Goal: Transaction & Acquisition: Subscribe to service/newsletter

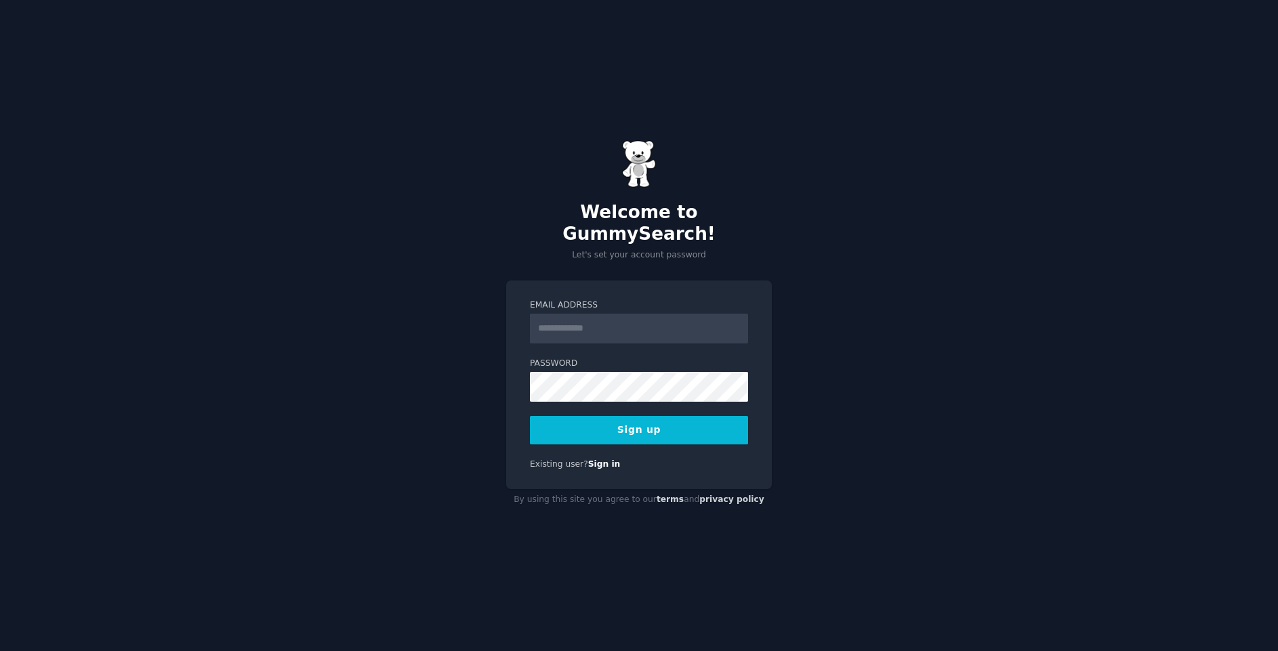
click at [607, 316] on input "Email Address" at bounding box center [639, 329] width 218 height 30
type input "**********"
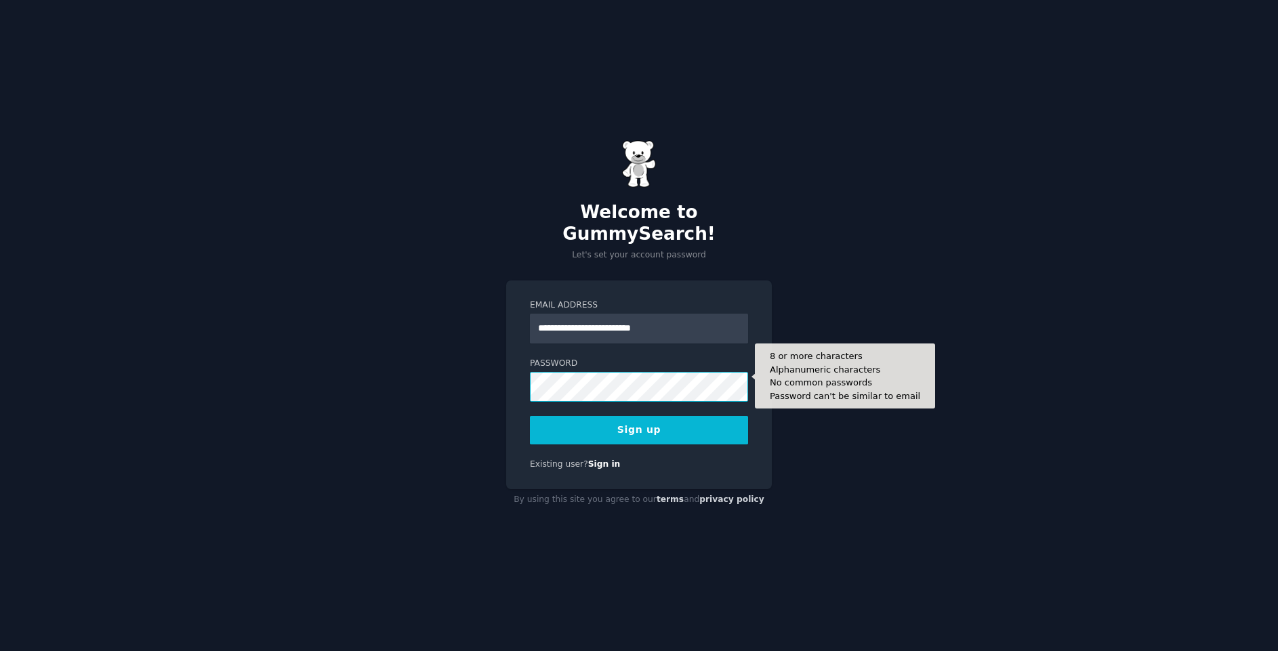
click at [530, 416] on button "Sign up" at bounding box center [639, 430] width 218 height 28
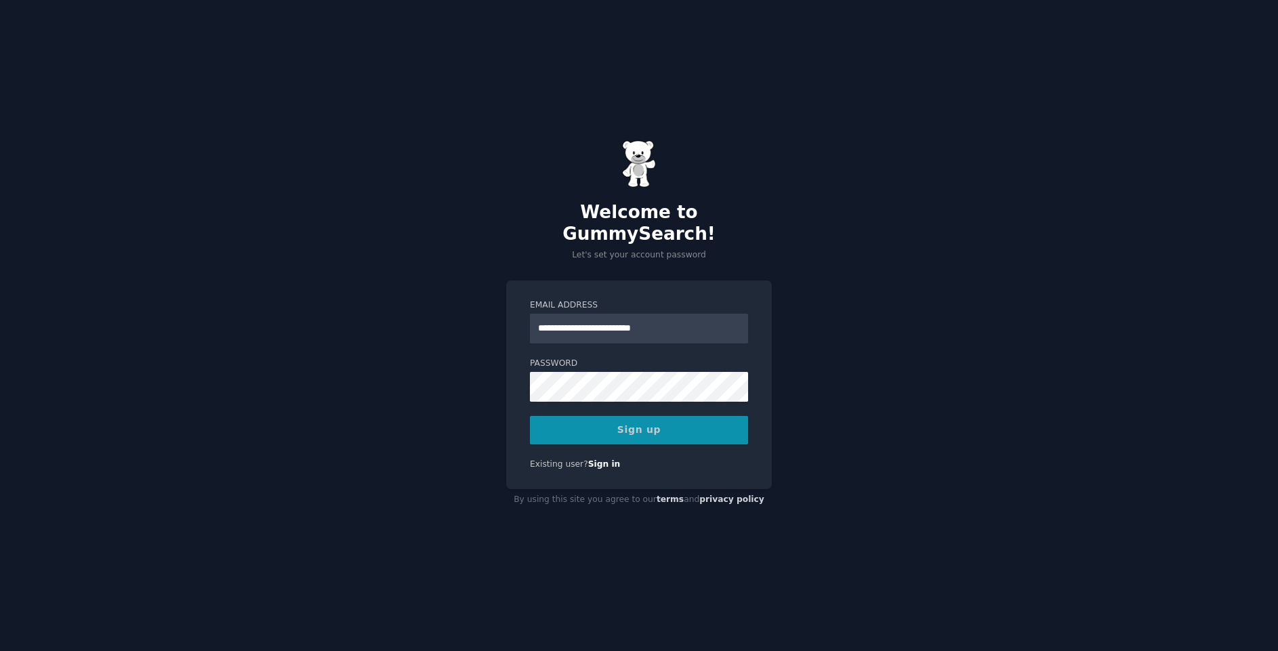
click at [647, 429] on div "Sign up" at bounding box center [639, 430] width 218 height 28
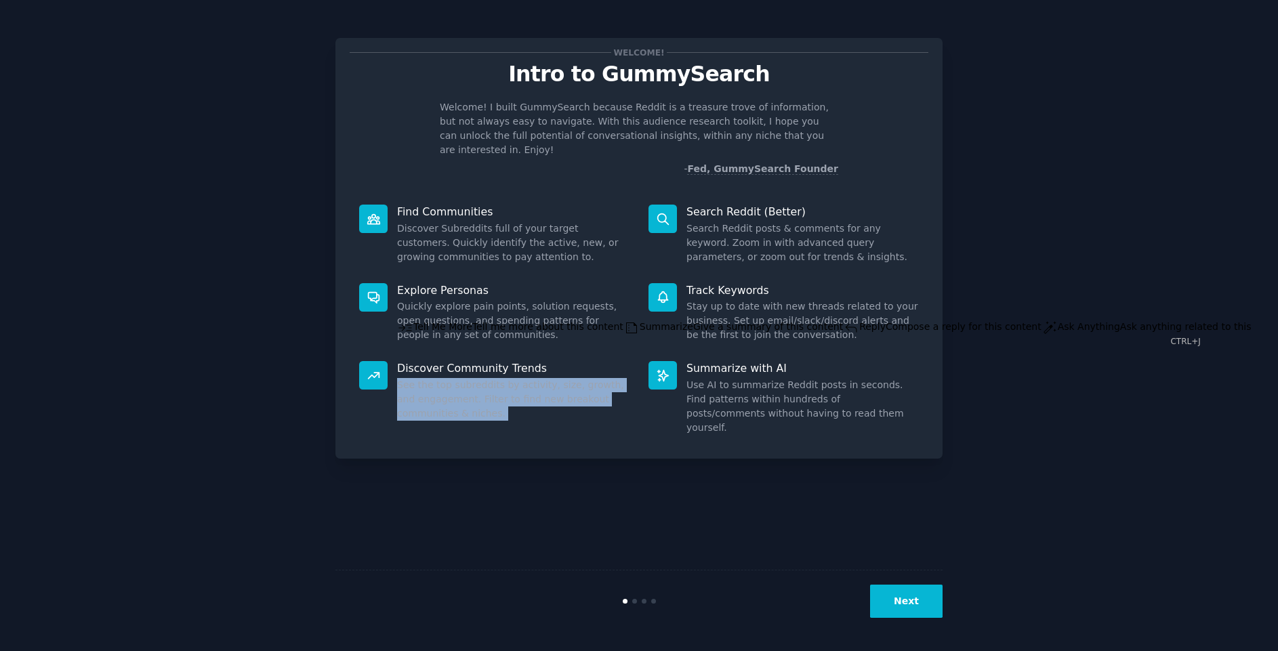
click at [603, 474] on div "Welcome! Intro to GummySearch Welcome! I built GummySearch because Reddit is a …" at bounding box center [639, 325] width 607 height 613
click at [932, 601] on button "Next" at bounding box center [906, 601] width 73 height 33
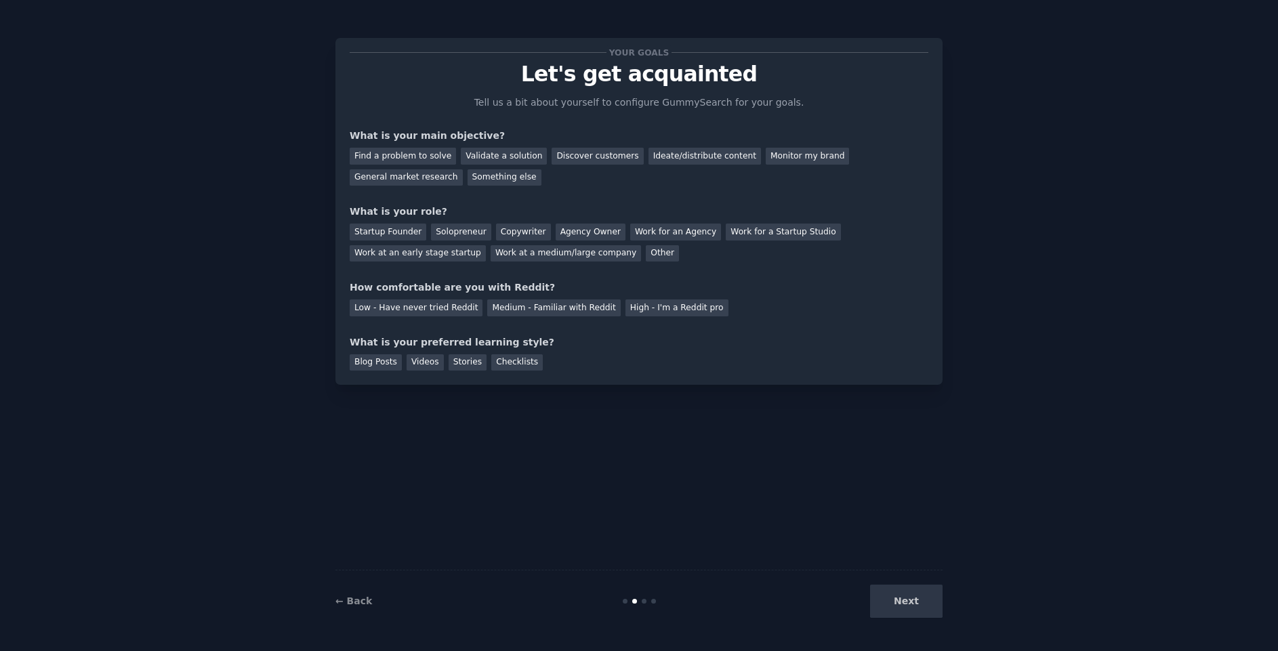
click at [914, 601] on div "Next" at bounding box center [841, 601] width 203 height 33
click at [485, 159] on div "Validate a solution" at bounding box center [504, 156] width 86 height 17
click at [572, 163] on div "Discover customers" at bounding box center [598, 156] width 92 height 17
click at [788, 159] on div "Monitor my brand" at bounding box center [807, 156] width 83 height 17
click at [468, 176] on div "Something else" at bounding box center [505, 177] width 74 height 17
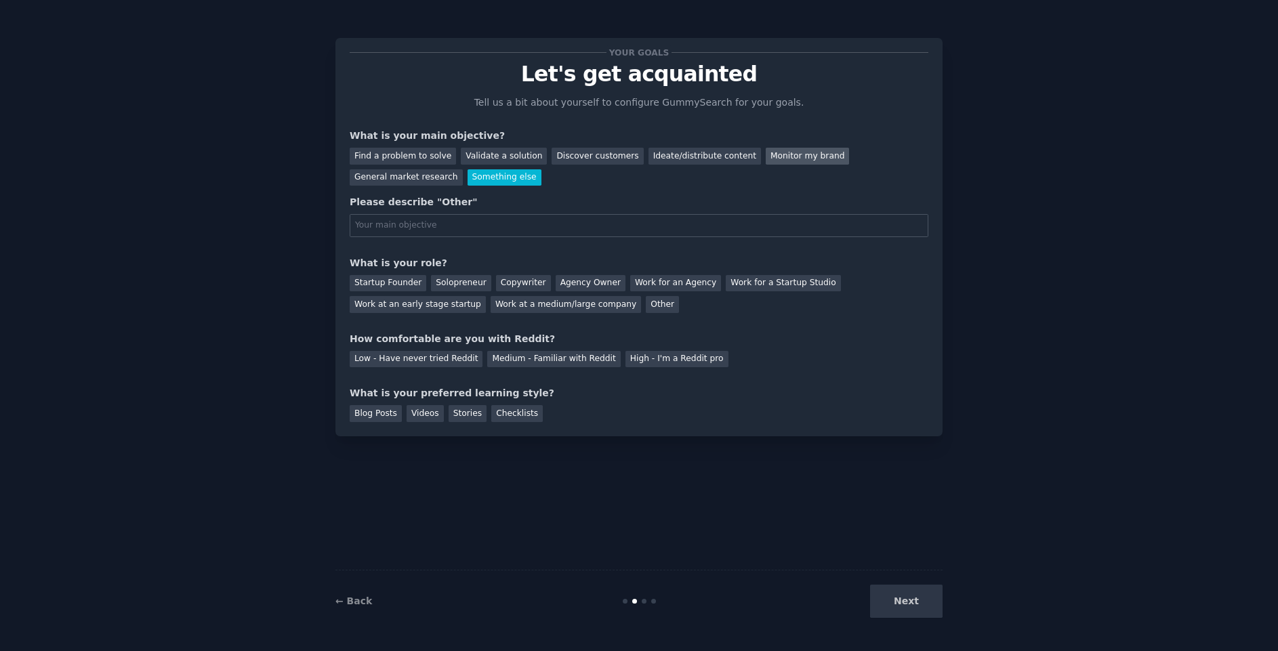
click at [767, 156] on div "Monitor my brand" at bounding box center [807, 156] width 83 height 17
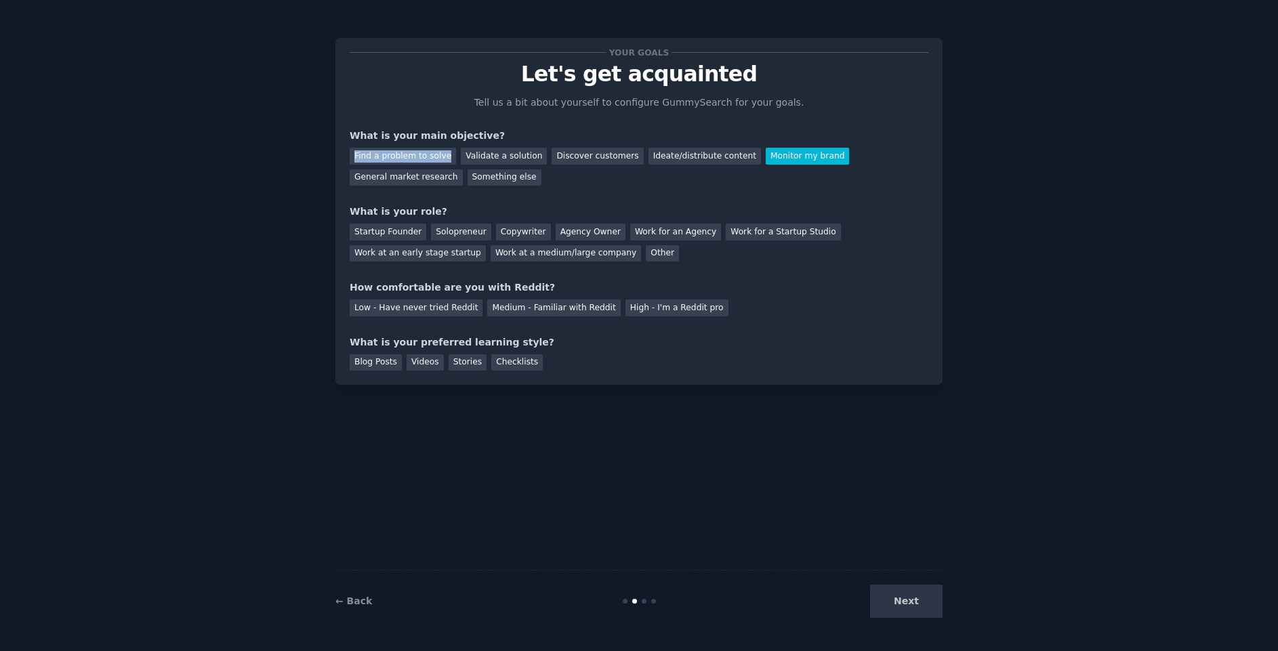
drag, startPoint x: 437, startPoint y: 175, endPoint x: 346, endPoint y: 152, distance: 93.1
click at [346, 152] on div "Your goals Let's get acquainted Tell us a bit about yourself to configure Gummy…" at bounding box center [639, 211] width 607 height 347
click at [538, 195] on div "Your goals Let's get acquainted Tell us a bit about yourself to configure Gummy…" at bounding box center [639, 211] width 579 height 319
click at [646, 254] on div "Other" at bounding box center [662, 253] width 33 height 17
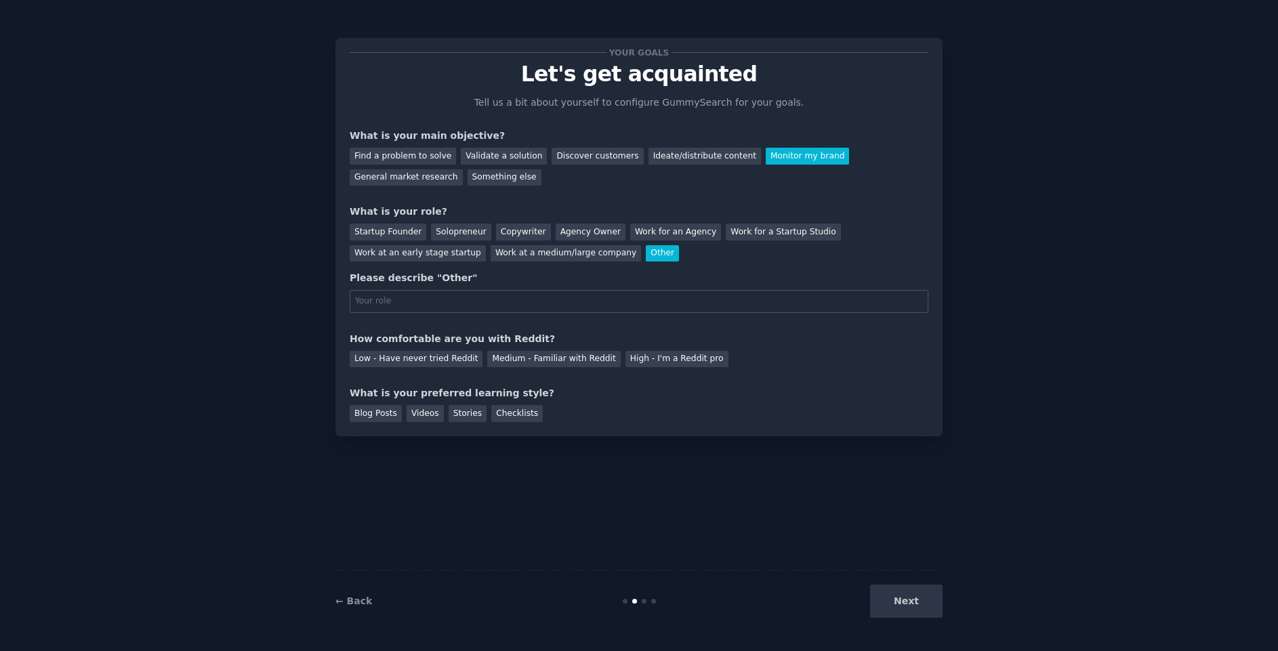
click at [533, 348] on div "Low - Have never tried Reddit Medium - Familiar with Reddit High - I'm a Reddit…" at bounding box center [639, 357] width 579 height 22
click at [554, 358] on div "Medium - Familiar with Reddit" at bounding box center [553, 359] width 133 height 17
click at [386, 414] on div "Blog Posts" at bounding box center [376, 413] width 52 height 17
click at [460, 417] on div "Stories" at bounding box center [468, 413] width 38 height 17
click at [510, 418] on div "Checklists" at bounding box center [517, 413] width 52 height 17
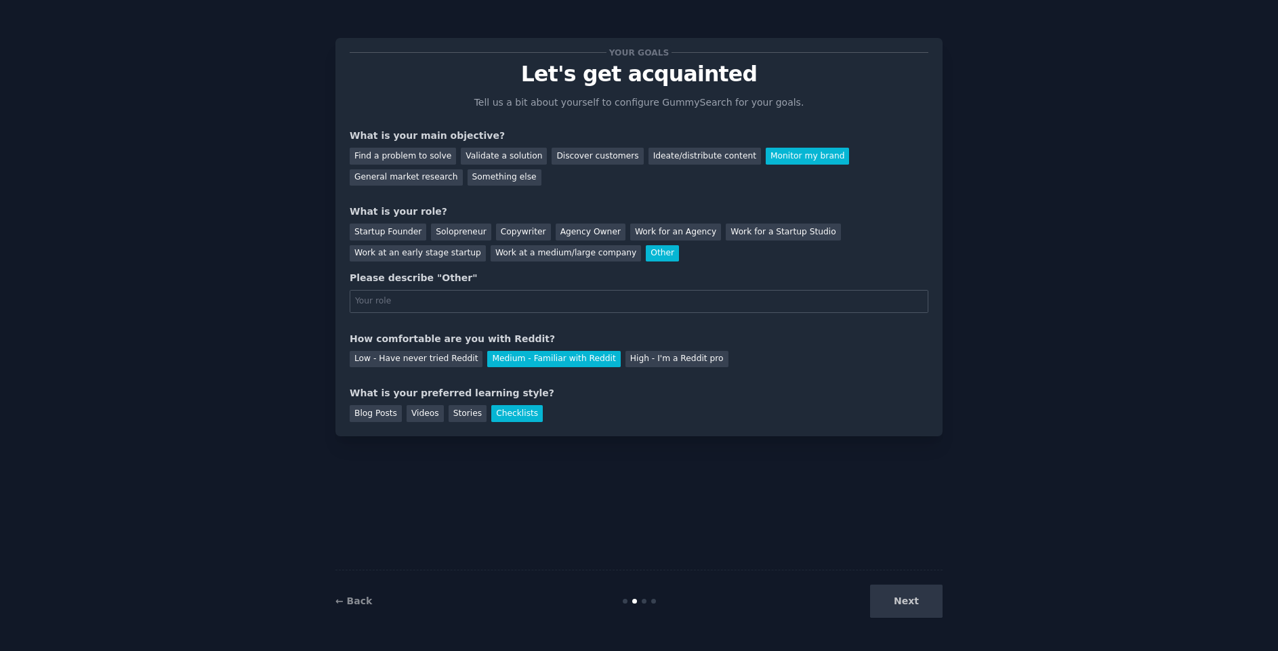
click at [438, 566] on div "Your goals Let's get acquainted Tell us a bit about yourself to configure Gummy…" at bounding box center [639, 325] width 607 height 613
click at [931, 224] on div "Your goals Let's get acquainted Tell us a bit about yourself to configure Gummy…" at bounding box center [639, 237] width 607 height 399
click at [463, 169] on div "General market research" at bounding box center [406, 177] width 113 height 17
click at [1078, 302] on div "Your goals Let's get acquainted Tell us a bit about yourself to configure Gummy…" at bounding box center [639, 325] width 1240 height 613
click at [439, 302] on input "text" at bounding box center [639, 301] width 579 height 23
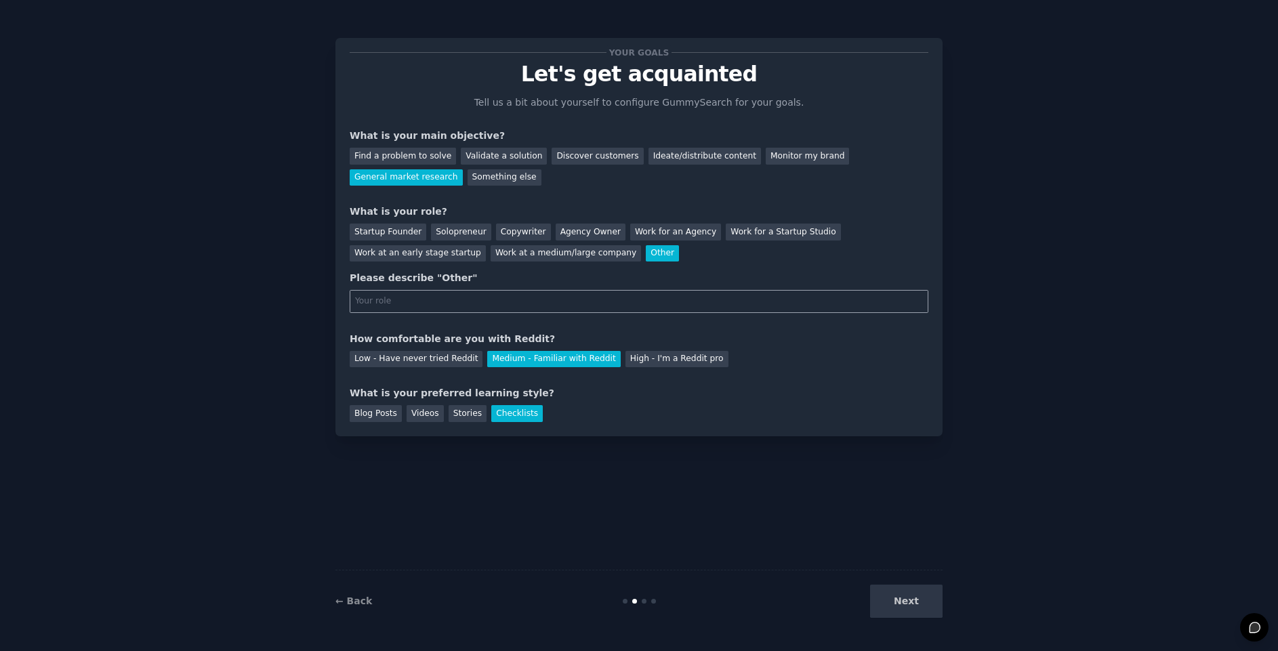
click at [506, 299] on input "text" at bounding box center [639, 301] width 579 height 23
click at [535, 255] on div "Work at a medium/large company" at bounding box center [566, 253] width 150 height 17
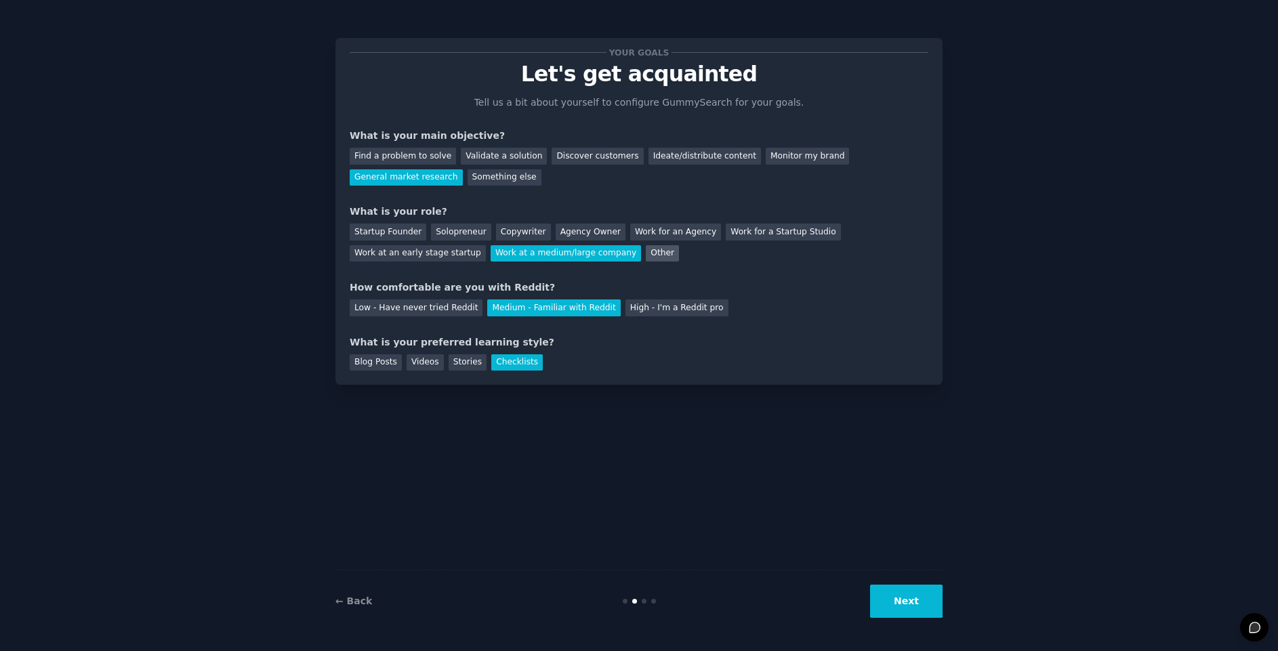
click at [646, 260] on div "Other" at bounding box center [662, 253] width 33 height 17
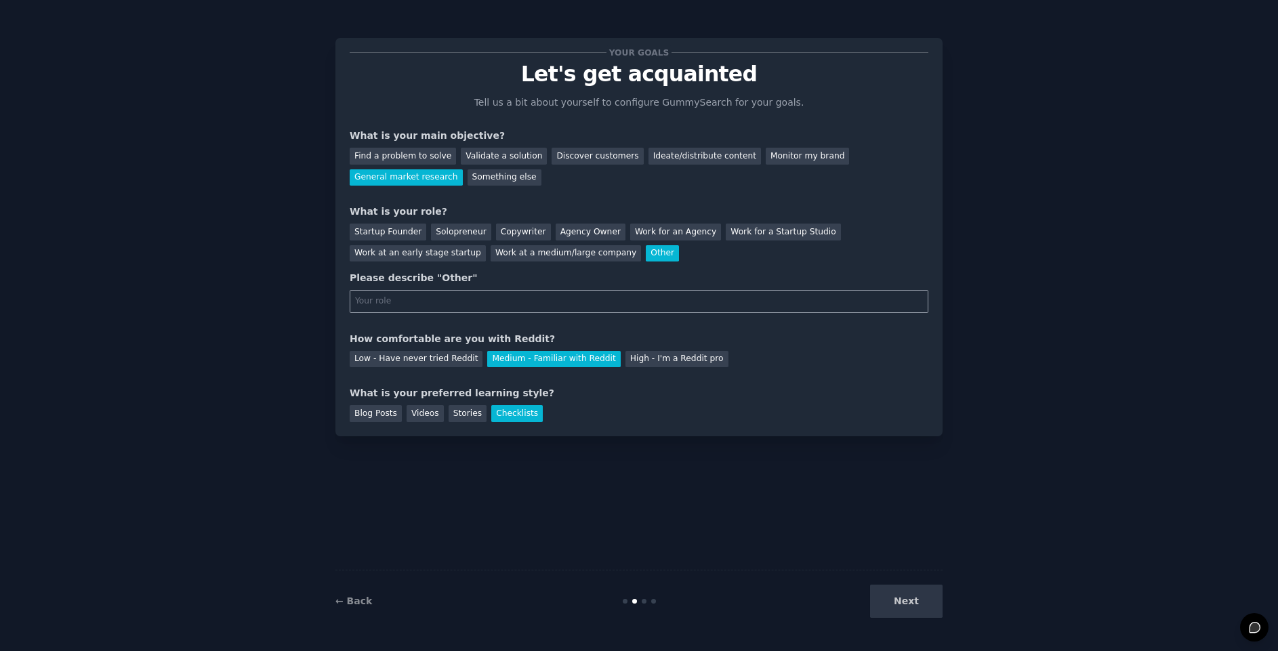
paste input "CMO at ProofHub"
type input "CMO at ProofHub"
click at [452, 421] on div "Stories" at bounding box center [468, 413] width 38 height 17
click at [381, 413] on div "Blog Posts" at bounding box center [376, 413] width 52 height 17
click at [458, 418] on div "Stories" at bounding box center [468, 413] width 38 height 17
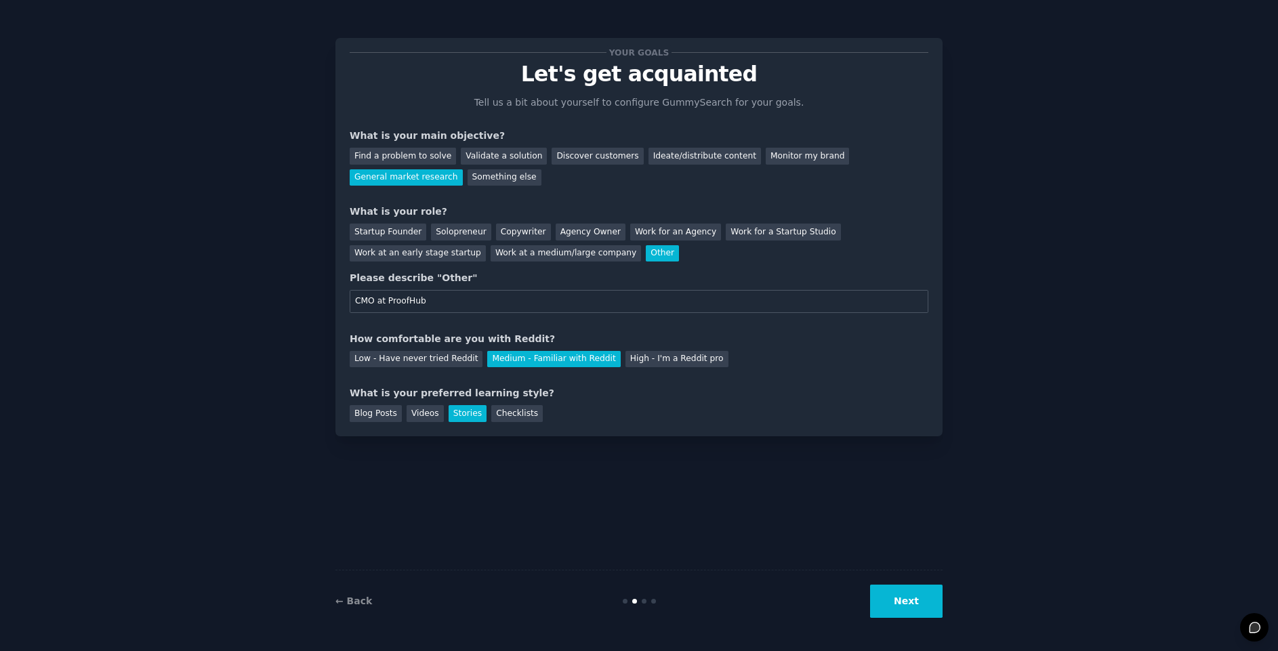
click at [902, 617] on button "Next" at bounding box center [906, 601] width 73 height 33
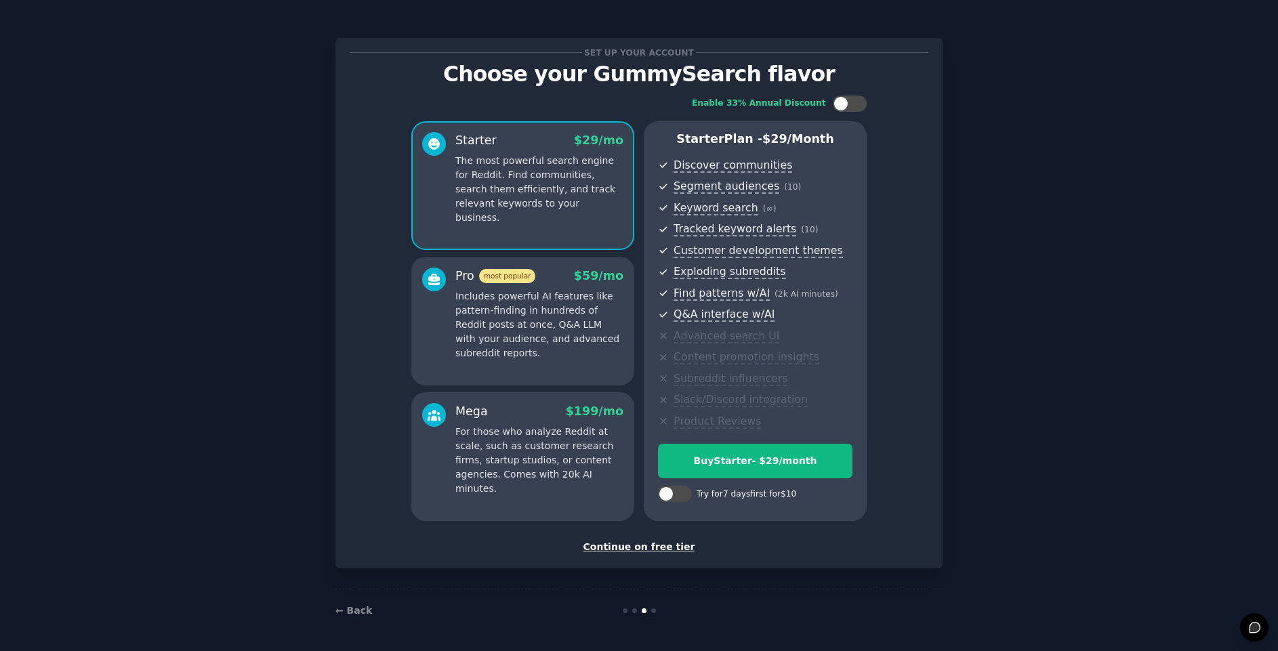
click at [663, 553] on div "Continue on free tier" at bounding box center [639, 547] width 579 height 14
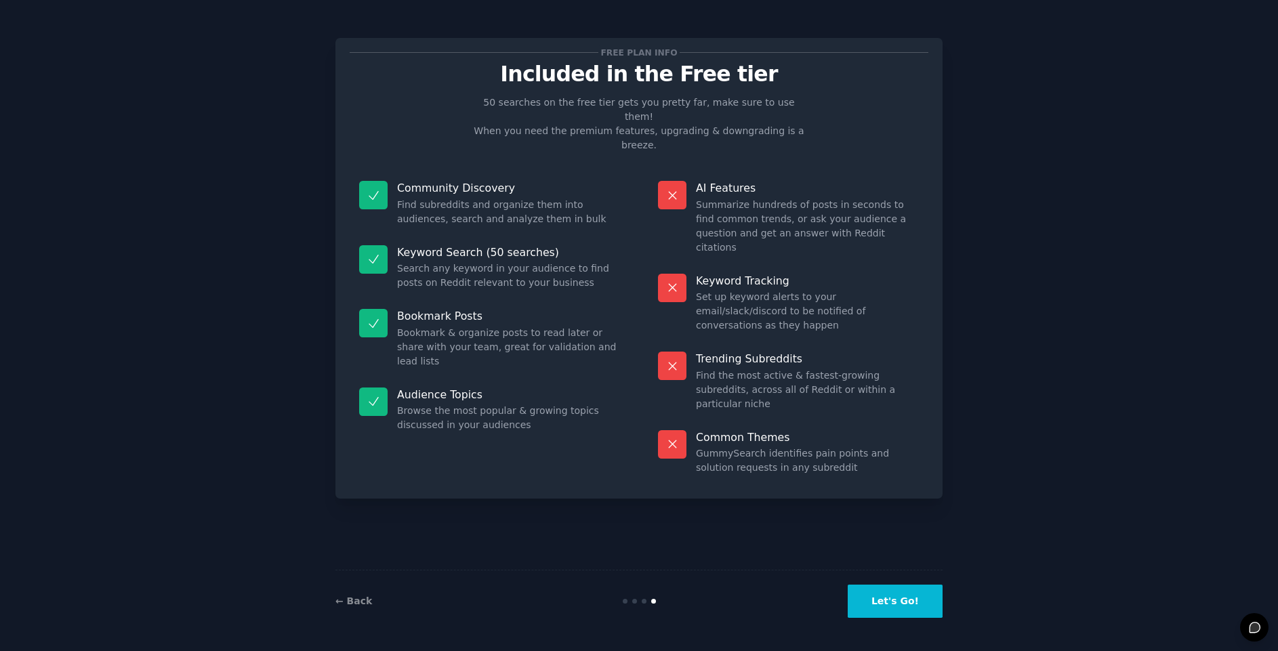
click at [921, 595] on button "Let's Go!" at bounding box center [895, 601] width 95 height 33
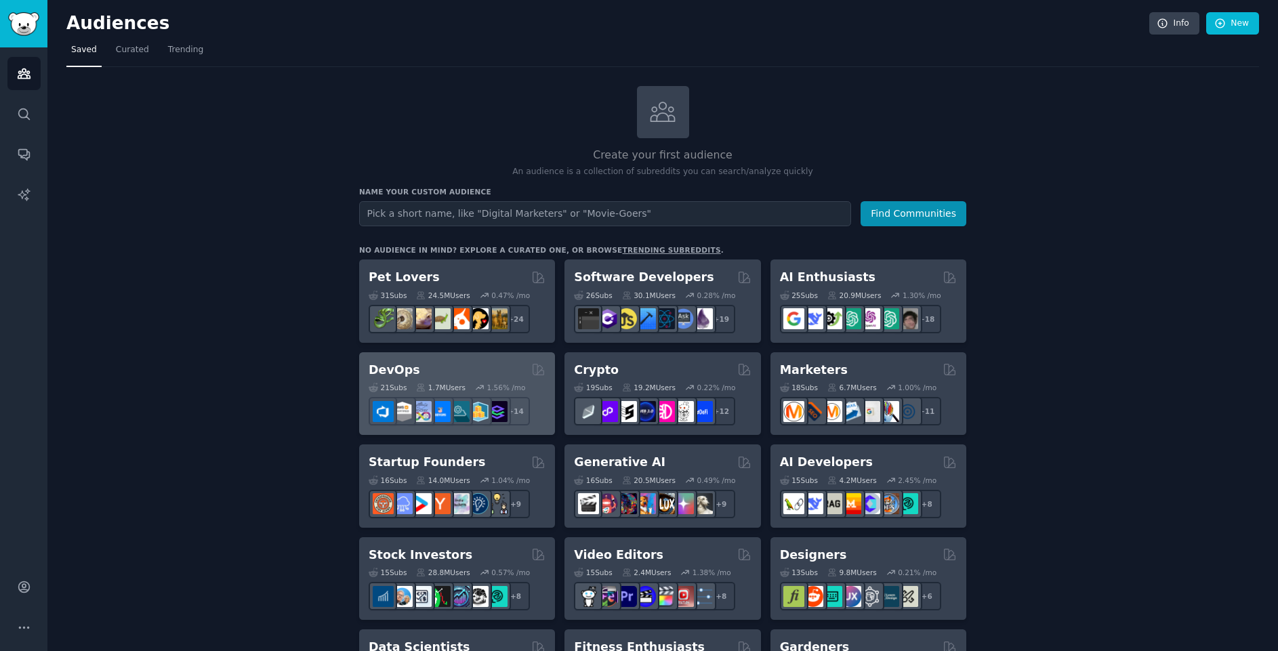
scroll to position [488, 0]
